Goal: Information Seeking & Learning: Check status

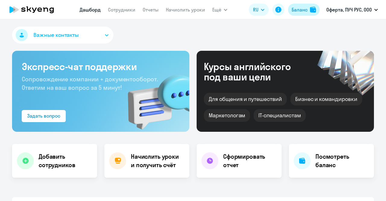
click at [307, 13] on div "Баланс" at bounding box center [300, 9] width 16 height 7
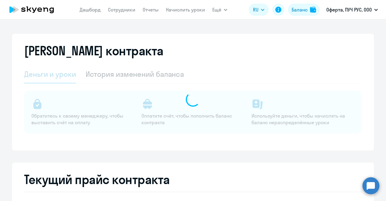
select select "english_adult_not_native_speaker"
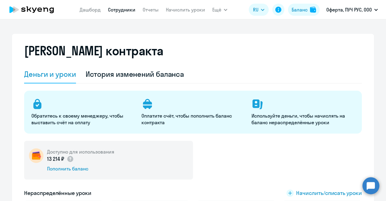
click at [124, 8] on link "Сотрудники" at bounding box center [121, 10] width 27 height 6
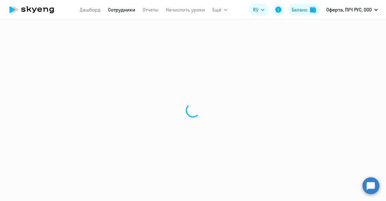
select select "30"
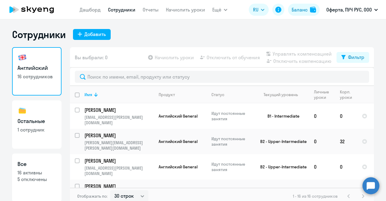
scroll to position [1, 0]
click at [32, 163] on h3 "Все" at bounding box center [37, 163] width 39 height 8
select select "30"
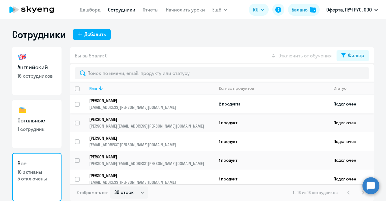
click at [197, 101] on p "[PERSON_NAME]" at bounding box center [147, 100] width 117 height 5
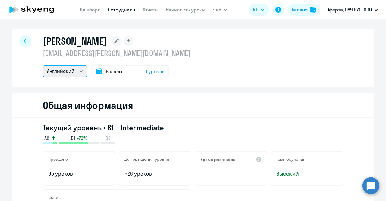
click at [70, 72] on select "Английский Остальные" at bounding box center [65, 71] width 44 height 12
click at [43, 65] on select "Английский Остальные" at bounding box center [65, 71] width 44 height 12
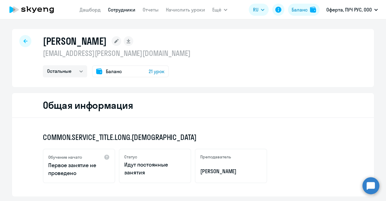
click at [157, 72] on span "21 урок" at bounding box center [157, 71] width 16 height 7
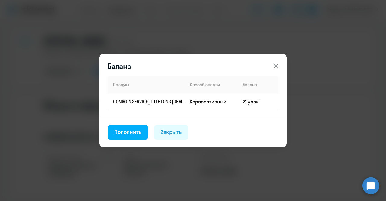
click at [277, 67] on icon at bounding box center [276, 66] width 4 height 4
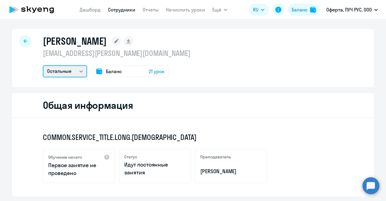
click at [75, 71] on select "Английский Остальные" at bounding box center [65, 71] width 44 height 12
click at [43, 65] on select "Английский Остальные" at bounding box center [65, 71] width 44 height 12
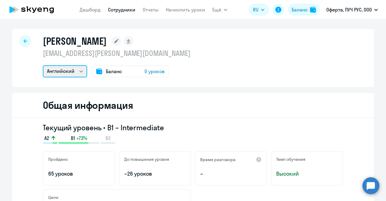
click at [72, 69] on select "Английский Остальные" at bounding box center [65, 71] width 44 height 12
select select "others"
click at [43, 65] on select "Английский Остальные" at bounding box center [65, 71] width 44 height 12
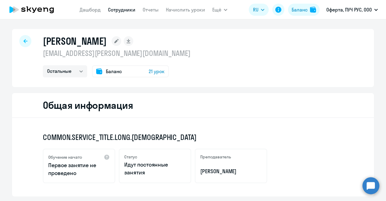
click at [151, 71] on span "21 урок" at bounding box center [157, 71] width 16 height 7
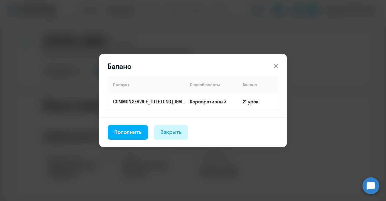
click at [173, 132] on div "Закрыть" at bounding box center [171, 132] width 21 height 8
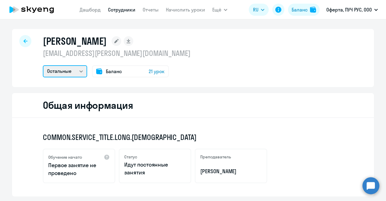
click at [56, 70] on select "Английский Остальные" at bounding box center [65, 71] width 44 height 12
click at [20, 40] on div at bounding box center [25, 41] width 12 height 12
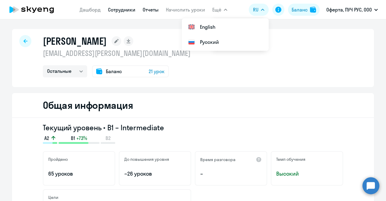
click at [149, 11] on link "Отчеты" at bounding box center [151, 10] width 16 height 6
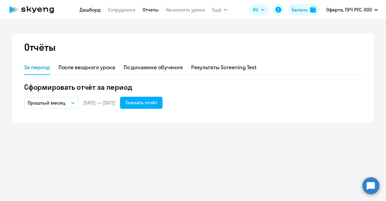
click at [91, 9] on link "Дашборд" at bounding box center [90, 10] width 21 height 6
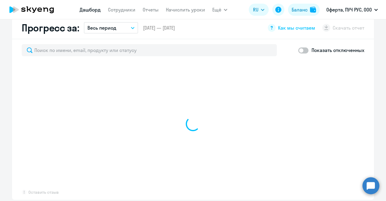
scroll to position [362, 0]
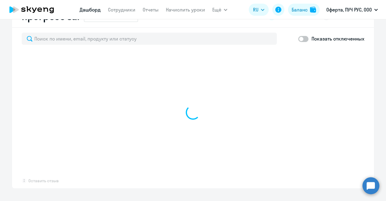
select select "30"
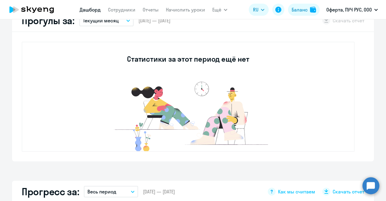
scroll to position [121, 0]
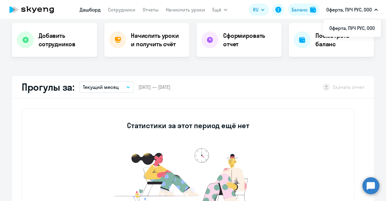
click at [364, 8] on p "Оферта, ПУЧ РУС, ООО" at bounding box center [350, 9] width 46 height 7
click at [294, 14] on button "Баланс" at bounding box center [304, 10] width 32 height 12
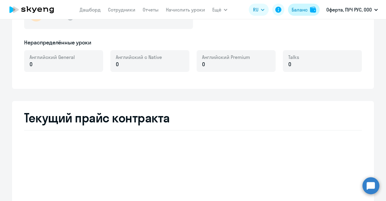
scroll to position [230, 0]
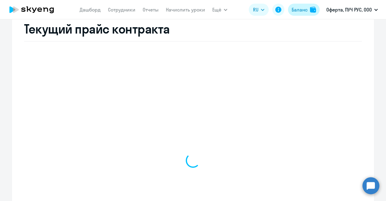
select select "english_adult_not_native_speaker"
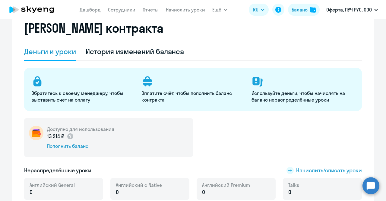
scroll to position [0, 0]
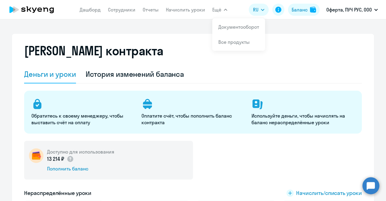
click at [91, 13] on app-menu-item-link "Дашборд" at bounding box center [90, 10] width 21 height 8
click at [94, 10] on link "Дашборд" at bounding box center [90, 10] width 21 height 6
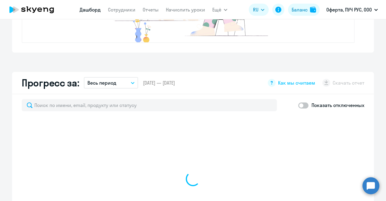
scroll to position [362, 0]
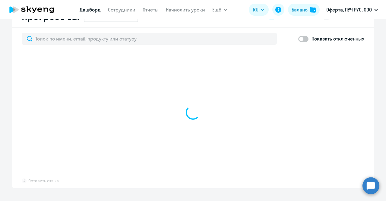
select select "30"
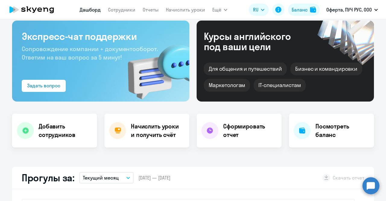
scroll to position [0, 0]
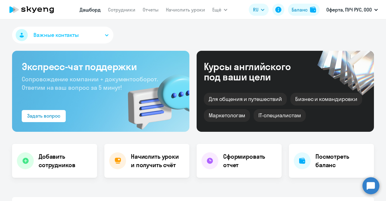
click at [45, 9] on icon at bounding box center [31, 9] width 53 height 15
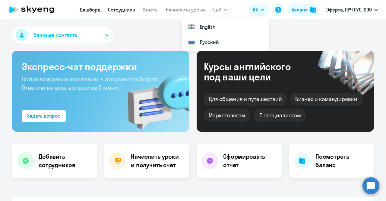
click at [131, 11] on link "Сотрудники" at bounding box center [121, 10] width 27 height 6
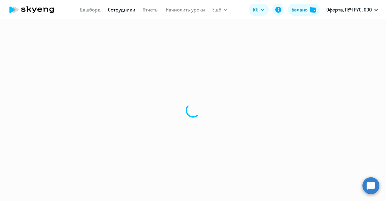
select select "30"
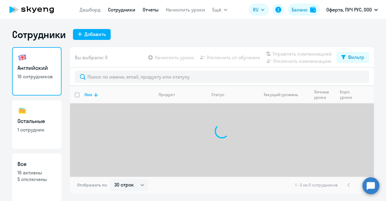
click at [155, 12] on link "Отчеты" at bounding box center [151, 10] width 16 height 6
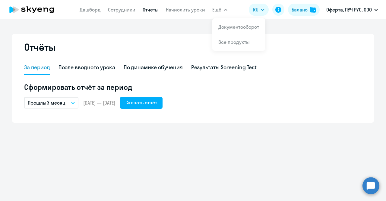
click at [227, 14] on app-header "Дашборд Сотрудники Отчеты Начислить уроки Ещё Документооборот Все продукты Дашб…" at bounding box center [193, 9] width 386 height 19
click at [222, 8] on button "Ещё" at bounding box center [220, 10] width 15 height 12
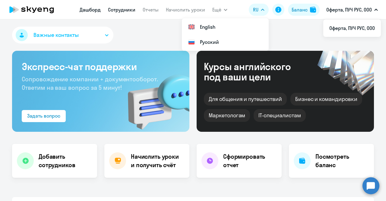
click at [120, 9] on link "Сотрудники" at bounding box center [121, 10] width 27 height 6
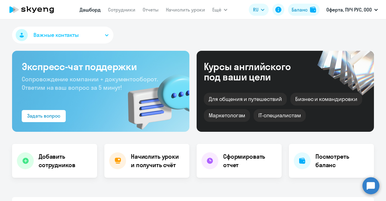
select select "30"
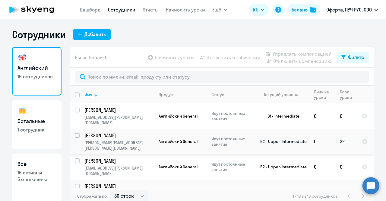
click at [123, 132] on p "[PERSON_NAME]" at bounding box center [119, 135] width 68 height 7
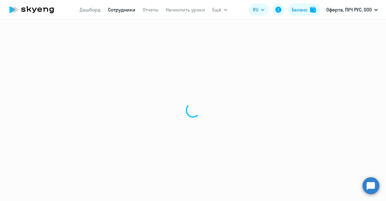
select select "english"
select select "30"
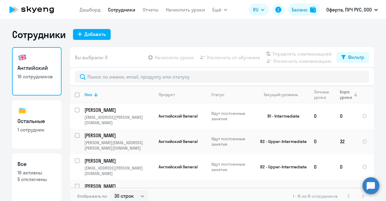
click at [348, 99] on div "Корп. уроки" at bounding box center [346, 94] width 13 height 11
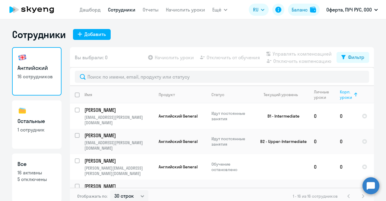
click at [353, 91] on icon at bounding box center [356, 94] width 7 height 7
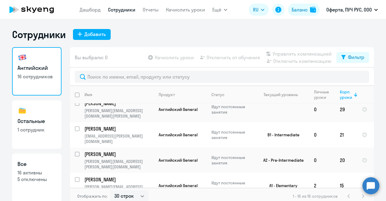
scroll to position [20, 0]
